Goal: Check status: Check status

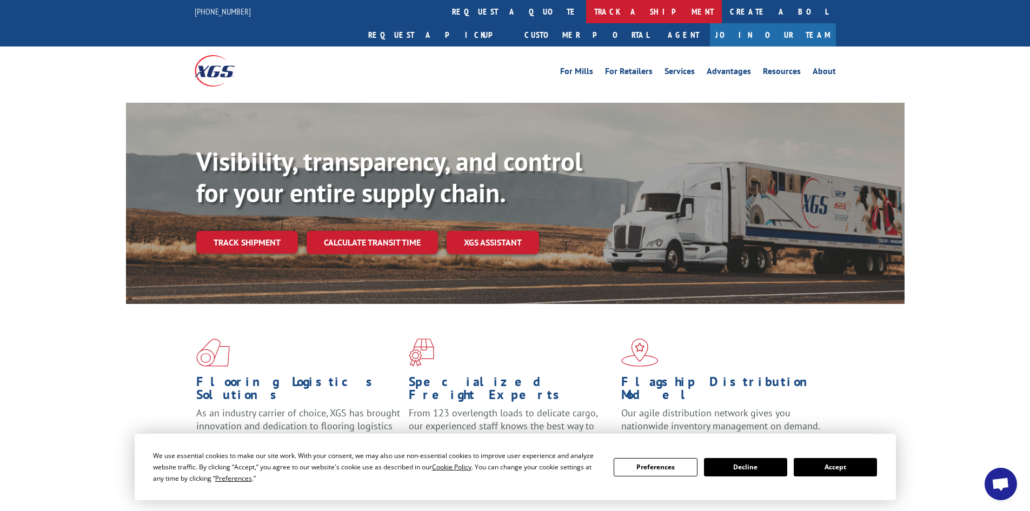
click at [586, 14] on link "track a shipment" at bounding box center [654, 11] width 136 height 23
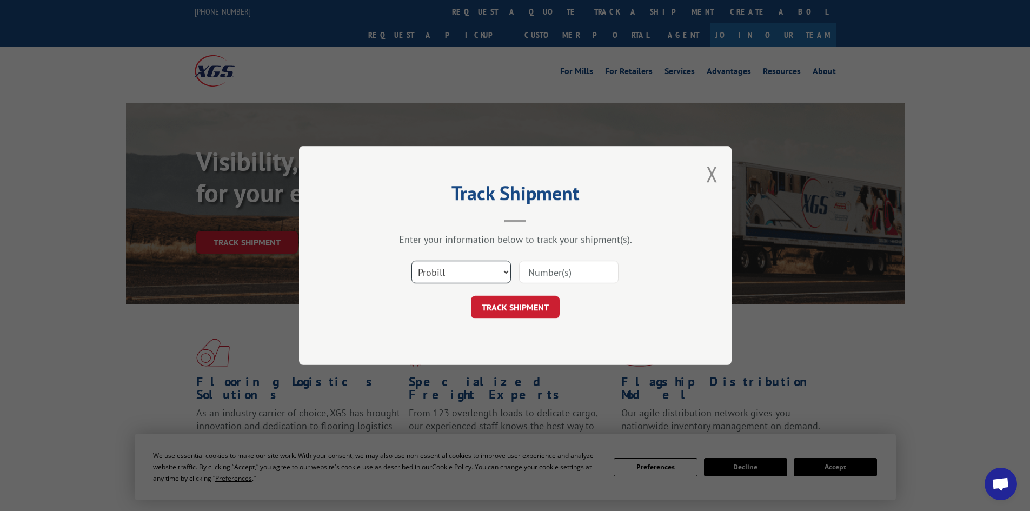
click at [453, 271] on select "Select category... Probill BOL PO" at bounding box center [460, 271] width 99 height 23
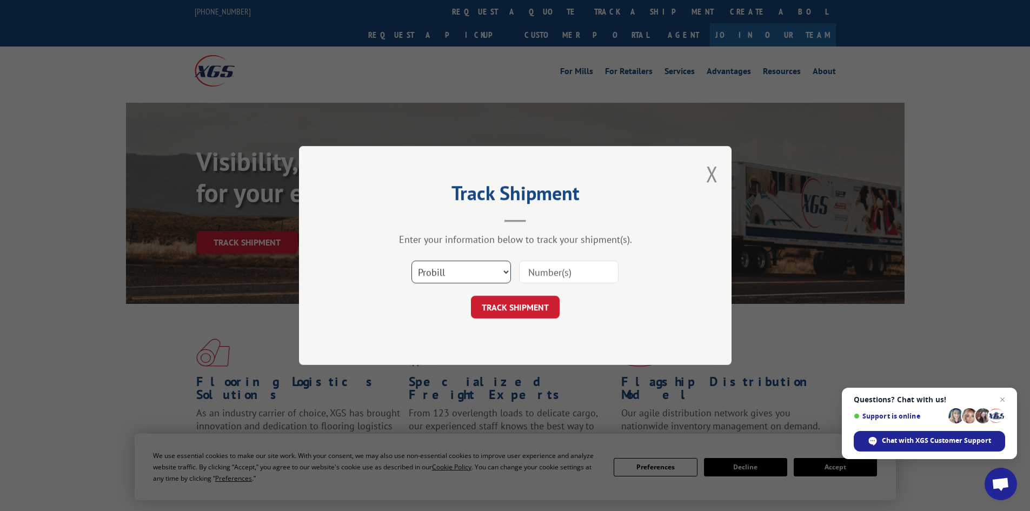
select select "bol"
click at [411, 260] on select "Select category... Probill BOL PO" at bounding box center [460, 271] width 99 height 23
click at [547, 270] on input at bounding box center [568, 271] width 99 height 23
paste input "6022772"
type input "6022772"
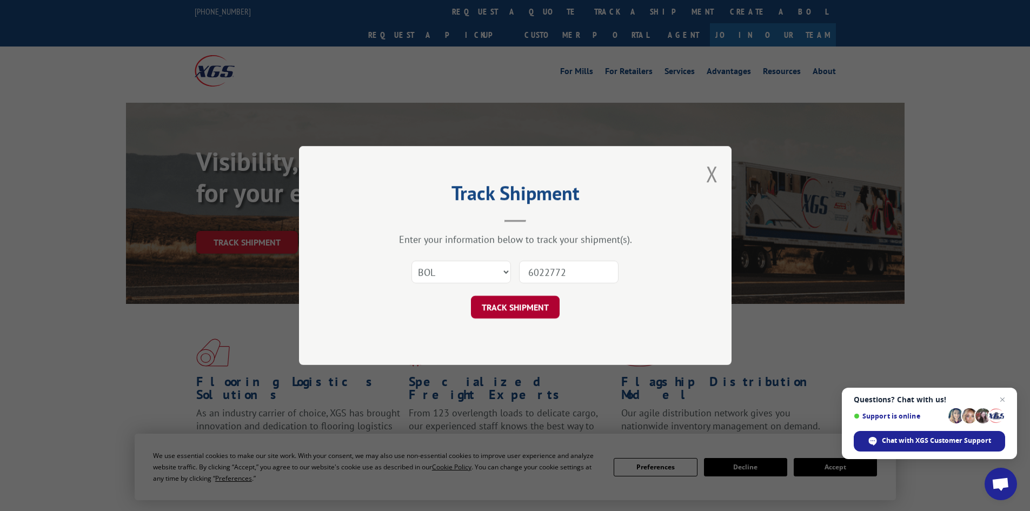
click at [514, 308] on button "TRACK SHIPMENT" at bounding box center [515, 307] width 89 height 23
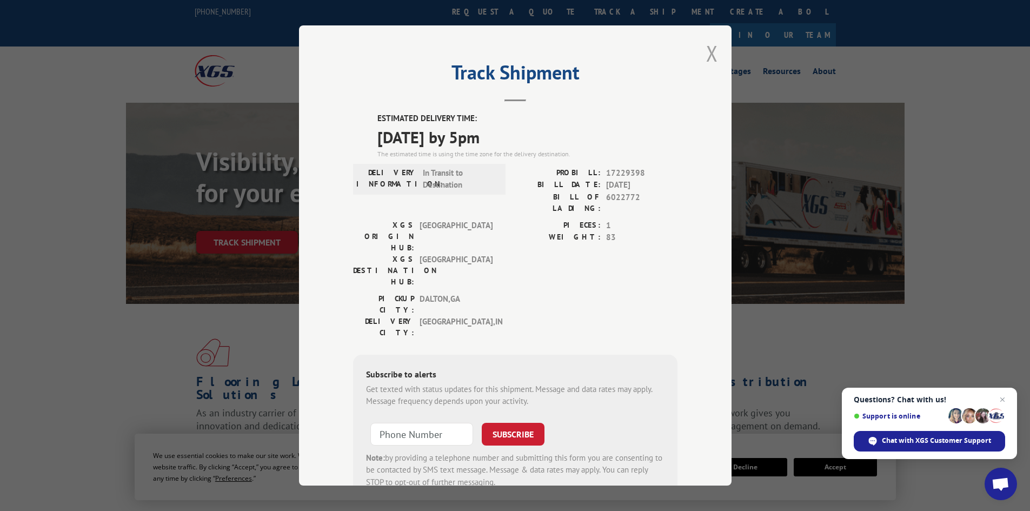
click at [707, 55] on button "Close modal" at bounding box center [712, 53] width 12 height 29
